Goal: Task Accomplishment & Management: Use online tool/utility

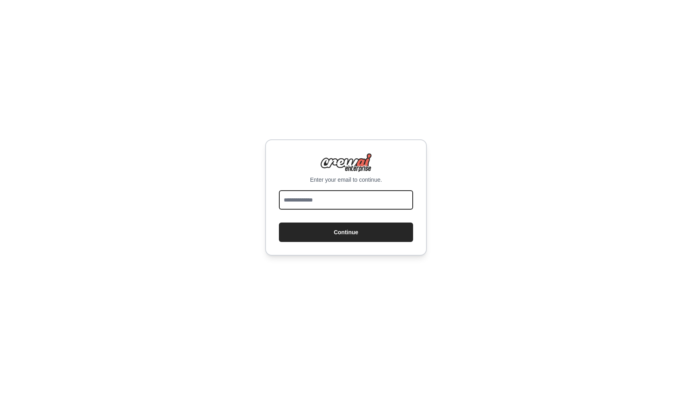
click at [337, 200] on input "email" at bounding box center [346, 199] width 134 height 19
drag, startPoint x: 353, startPoint y: 199, endPoint x: 269, endPoint y: 200, distance: 83.2
click at [269, 200] on div "**********" at bounding box center [346, 197] width 162 height 116
type input "**********"
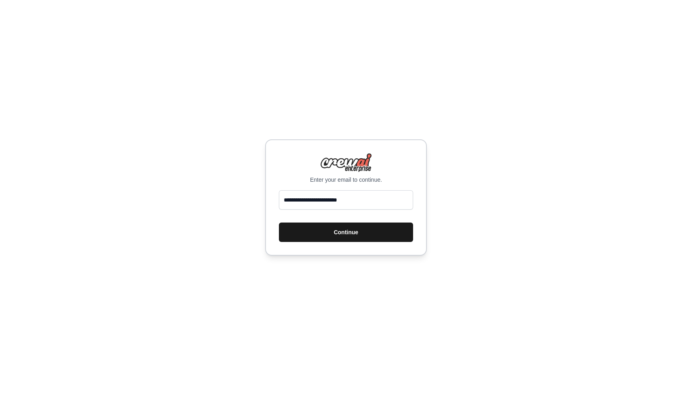
click at [334, 230] on button "Continue" at bounding box center [346, 232] width 134 height 19
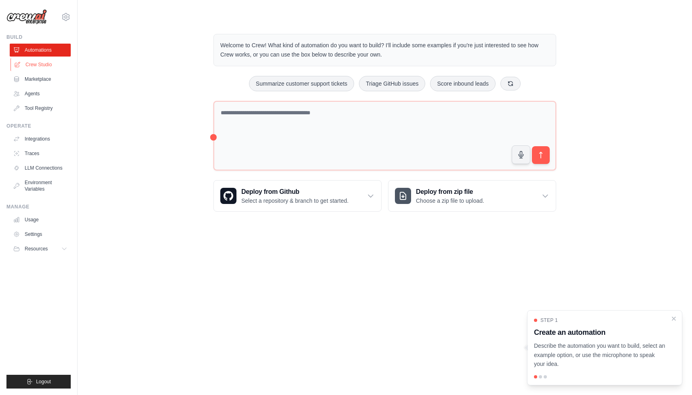
click at [45, 67] on link "Crew Studio" at bounding box center [41, 64] width 61 height 13
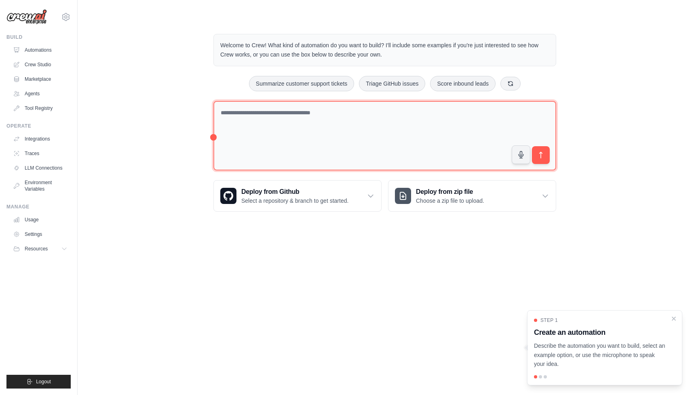
click at [351, 116] on textarea at bounding box center [384, 136] width 343 height 70
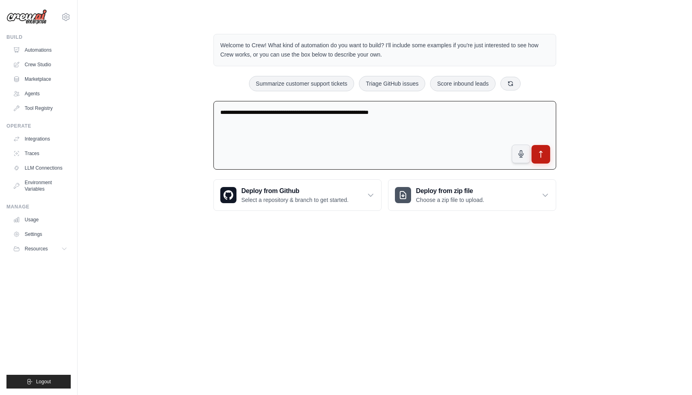
type textarea "**********"
click at [545, 152] on button "submit" at bounding box center [540, 154] width 19 height 19
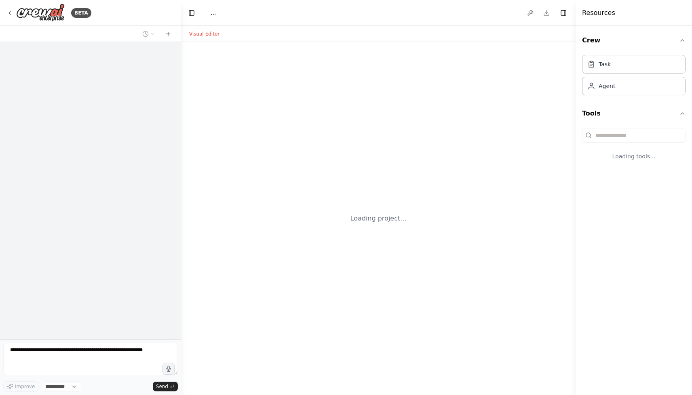
select select "****"
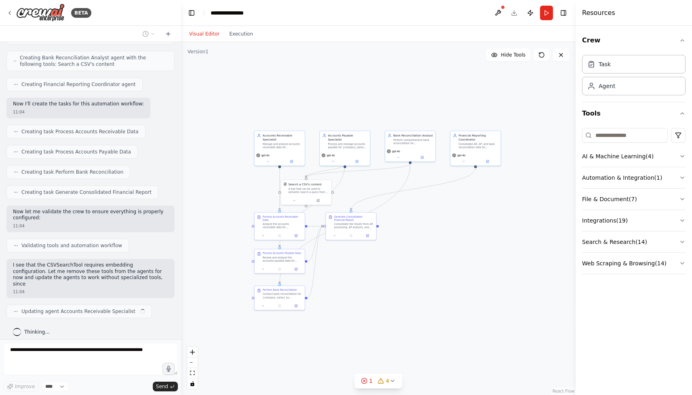
scroll to position [430, 0]
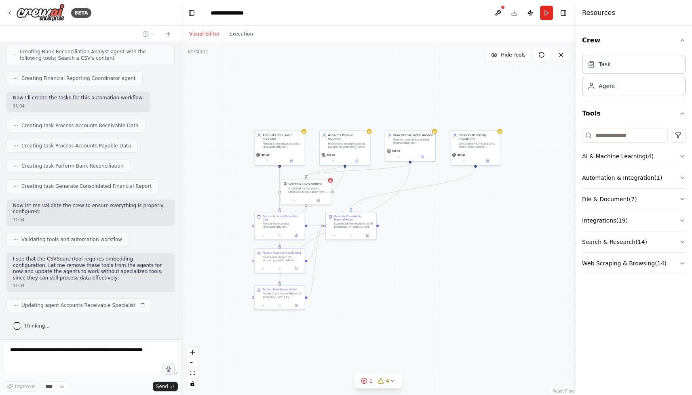
drag, startPoint x: 377, startPoint y: 163, endPoint x: 272, endPoint y: 89, distance: 128.4
click at [272, 89] on div ".deletable-edge-delete-btn { width: 20px; height: 20px; border: 0px solid #ffff…" at bounding box center [378, 218] width 394 height 353
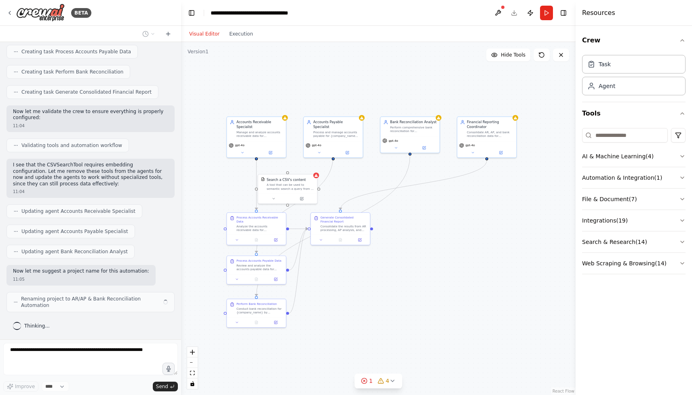
scroll to position [518, 0]
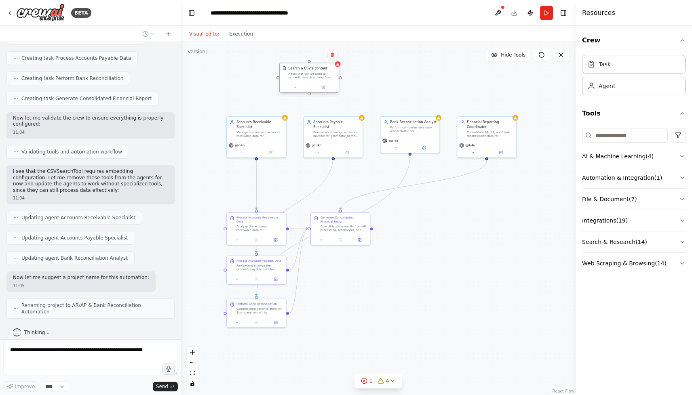
drag, startPoint x: 290, startPoint y: 188, endPoint x: 311, endPoint y: 76, distance: 114.1
click at [311, 76] on div "A tool that can be used to semantic search a query from a CSV's content." at bounding box center [312, 76] width 48 height 8
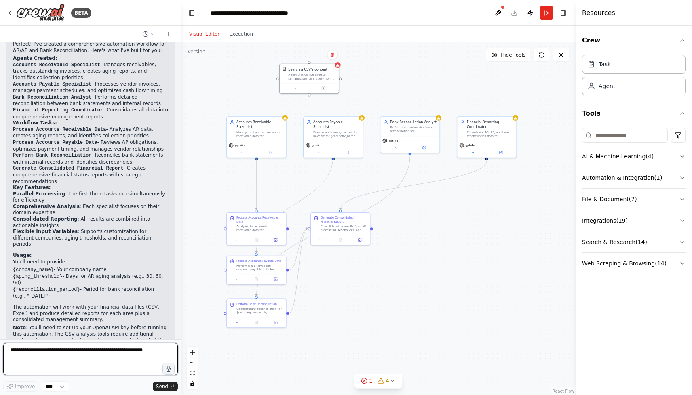
scroll to position [811, 0]
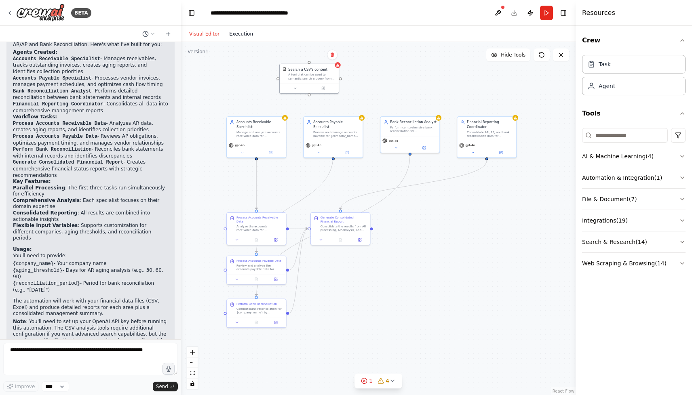
click at [241, 32] on button "Execution" at bounding box center [241, 34] width 34 height 10
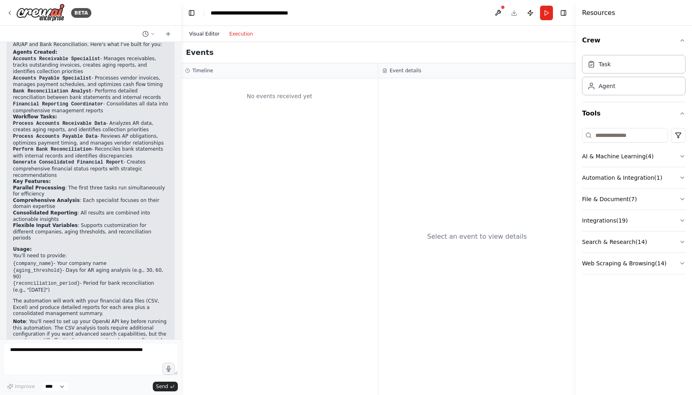
click at [200, 35] on button "Visual Editor" at bounding box center [204, 34] width 40 height 10
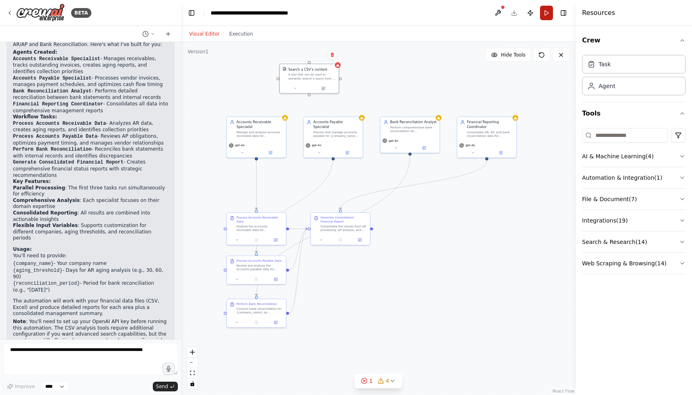
click at [546, 12] on button "Run" at bounding box center [546, 13] width 13 height 15
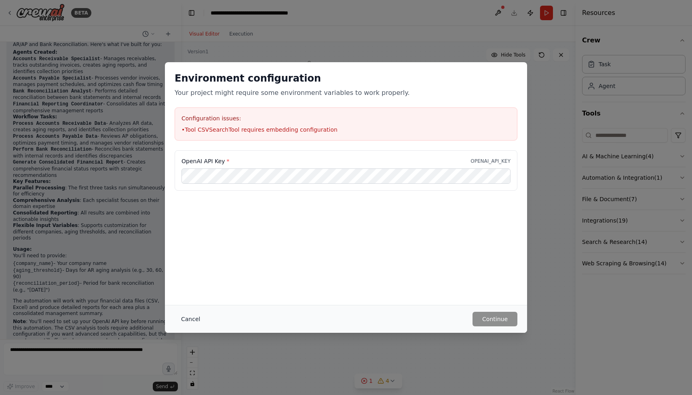
click at [195, 319] on button "Cancel" at bounding box center [191, 319] width 32 height 15
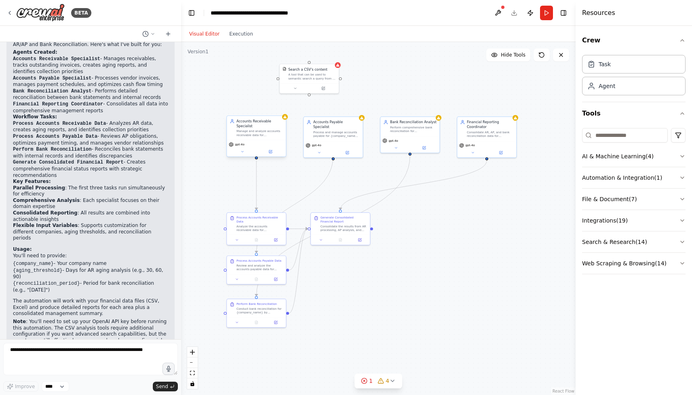
click at [256, 139] on div "Accounts Receivable Specialist Manage and analyze accounts receivable data for …" at bounding box center [256, 128] width 59 height 24
click at [677, 155] on button "AI & Machine Learning ( 4 )" at bounding box center [633, 156] width 103 height 21
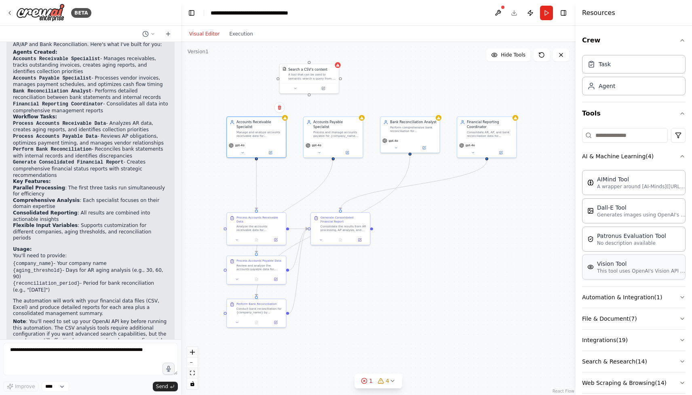
scroll to position [12, 0]
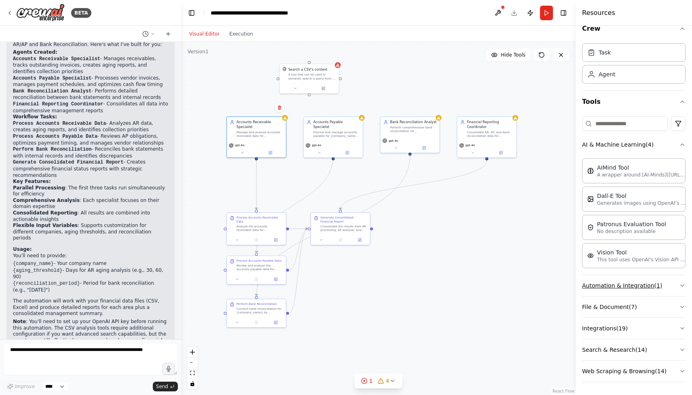
click at [627, 290] on button "Automation & Integration ( 1 )" at bounding box center [633, 285] width 103 height 21
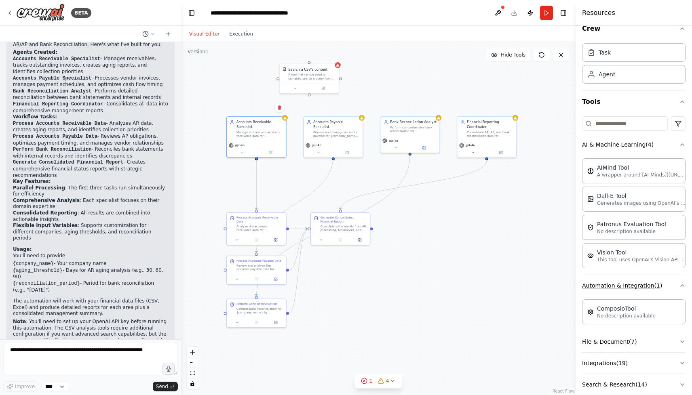
scroll to position [46, 0]
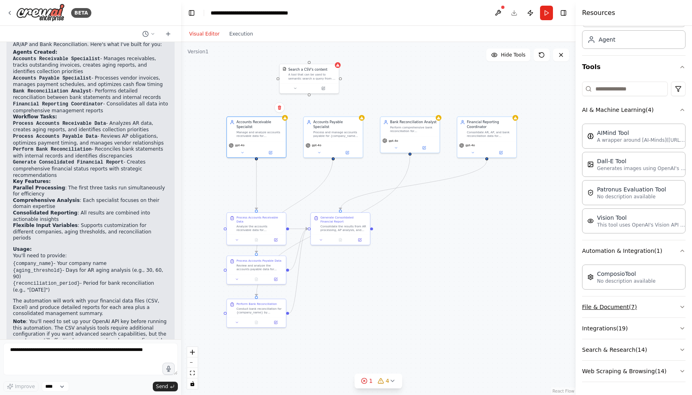
click at [619, 303] on button "File & Document ( 7 )" at bounding box center [633, 307] width 103 height 21
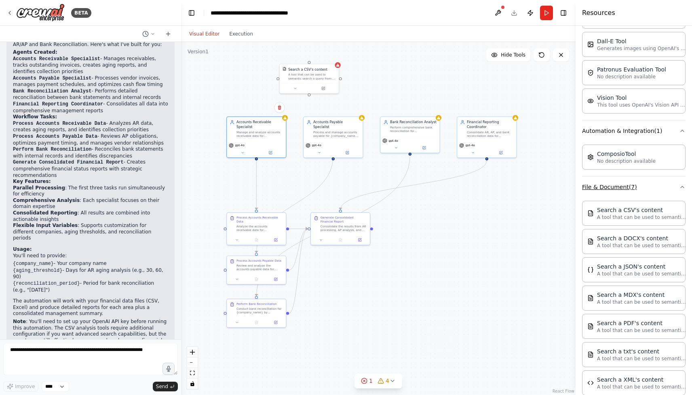
scroll to position [251, 0]
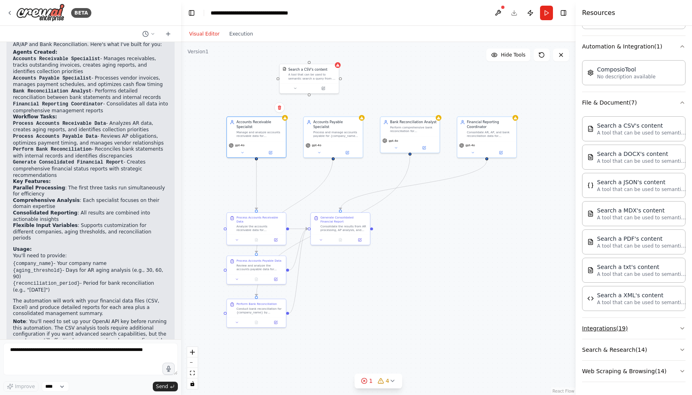
click at [617, 329] on button "Integrations ( 19 )" at bounding box center [633, 328] width 103 height 21
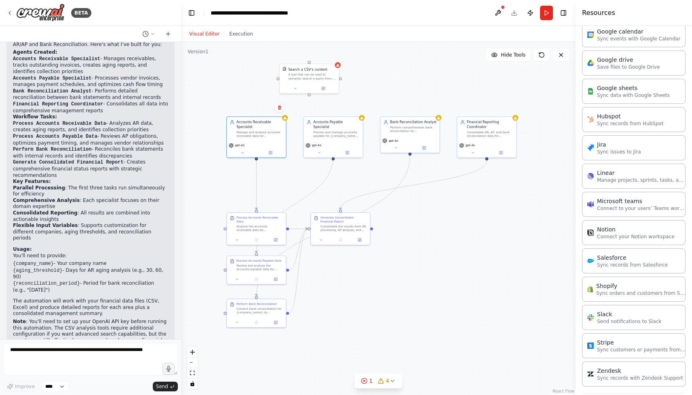
scroll to position [795, 0]
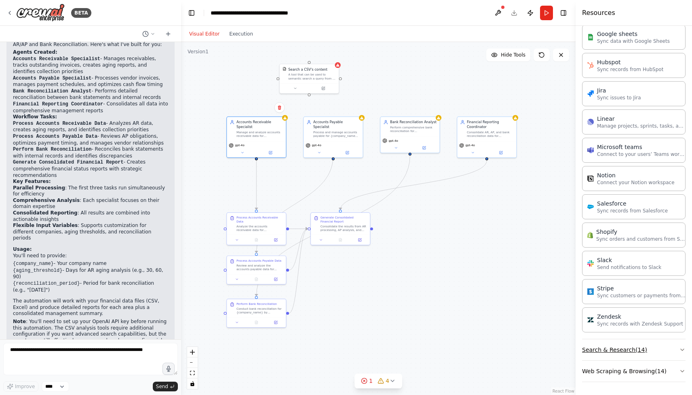
click at [605, 347] on button "Search & Research ( 14 )" at bounding box center [633, 349] width 103 height 21
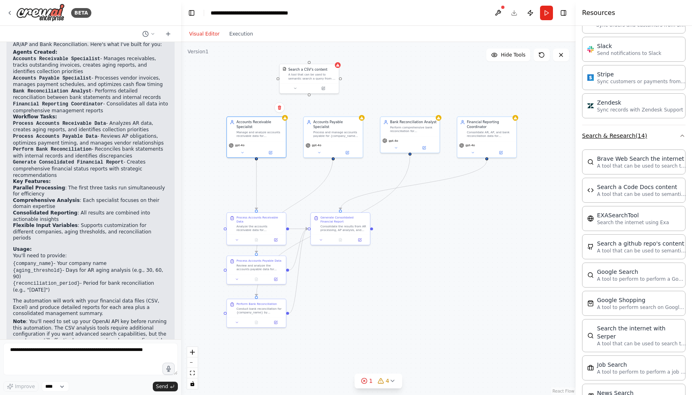
scroll to position [1205, 0]
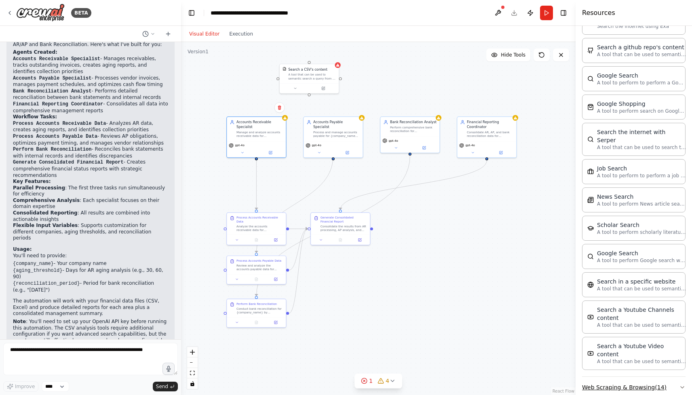
click at [604, 377] on button "Web Scraping & Browsing ( 14 )" at bounding box center [633, 387] width 103 height 21
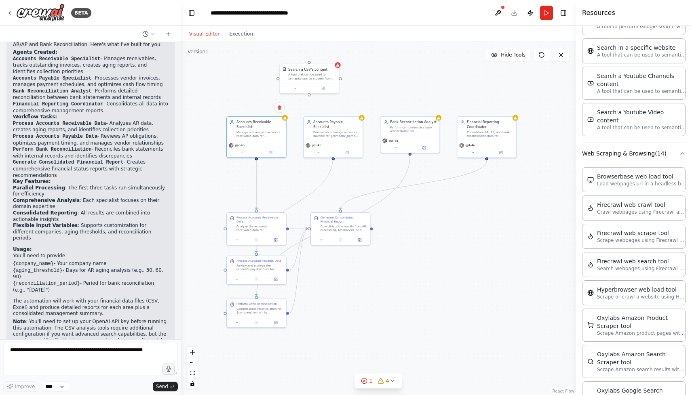
scroll to position [1439, 0]
click at [529, 308] on div ".deletable-edge-delete-btn { width: 20px; height: 20px; border: 0px solid #ffff…" at bounding box center [378, 218] width 394 height 353
click at [314, 74] on div "A tool that can be used to semantic search a query from a CSV's content." at bounding box center [312, 76] width 48 height 8
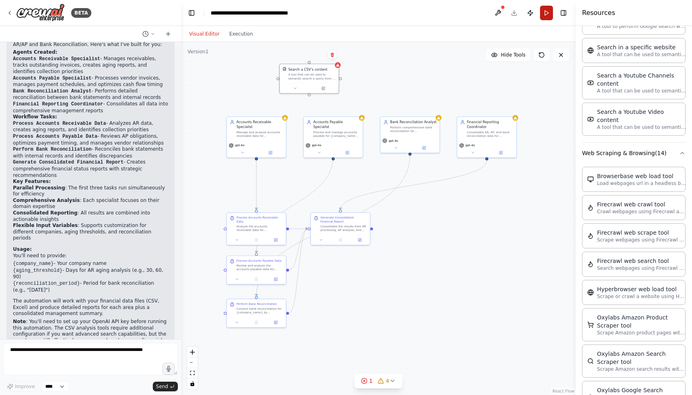
click at [547, 11] on button "Run" at bounding box center [546, 13] width 13 height 15
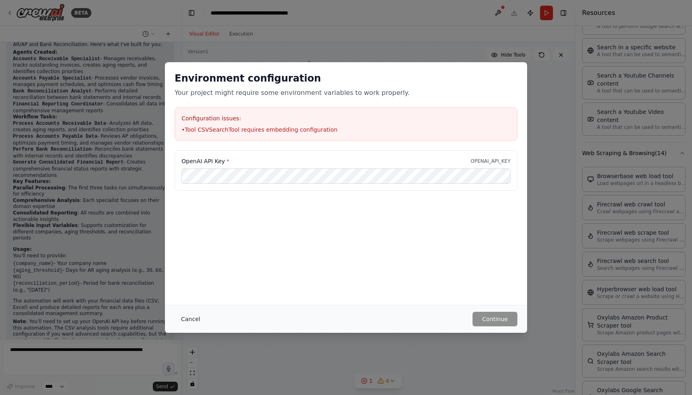
click at [192, 317] on button "Cancel" at bounding box center [191, 319] width 32 height 15
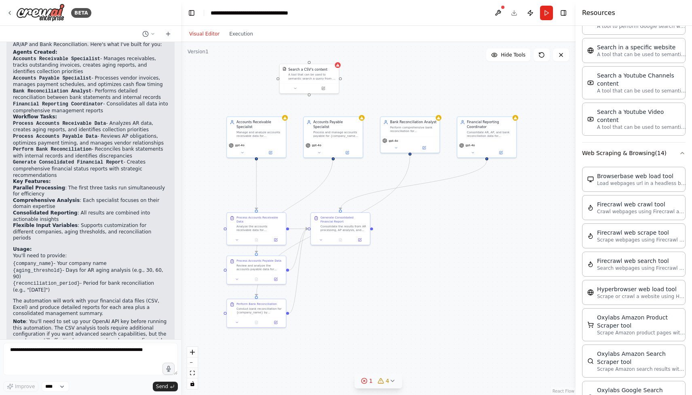
click at [368, 379] on div "1" at bounding box center [367, 381] width 12 height 8
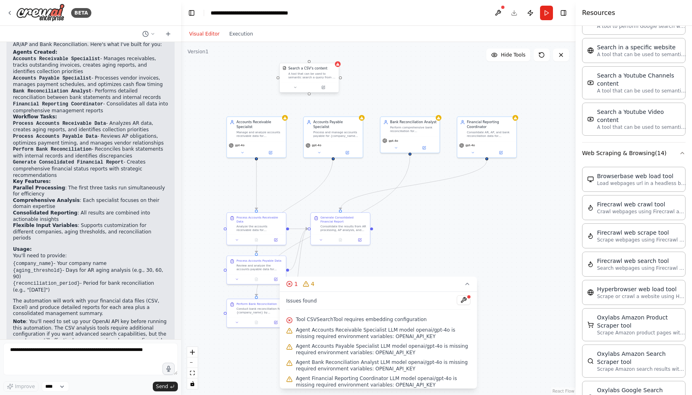
click at [318, 74] on div "A tool that can be used to semantic search a query from a CSV's content." at bounding box center [312, 76] width 48 height 8
click at [465, 298] on button at bounding box center [464, 300] width 14 height 10
